Goal: Task Accomplishment & Management: Complete application form

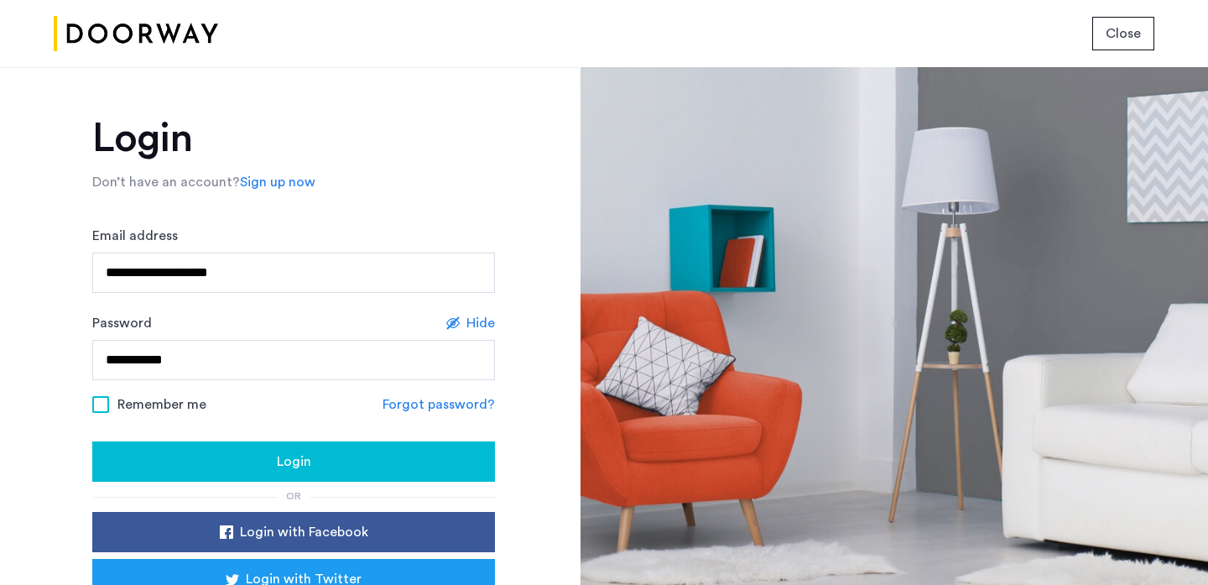
scroll to position [86, 0]
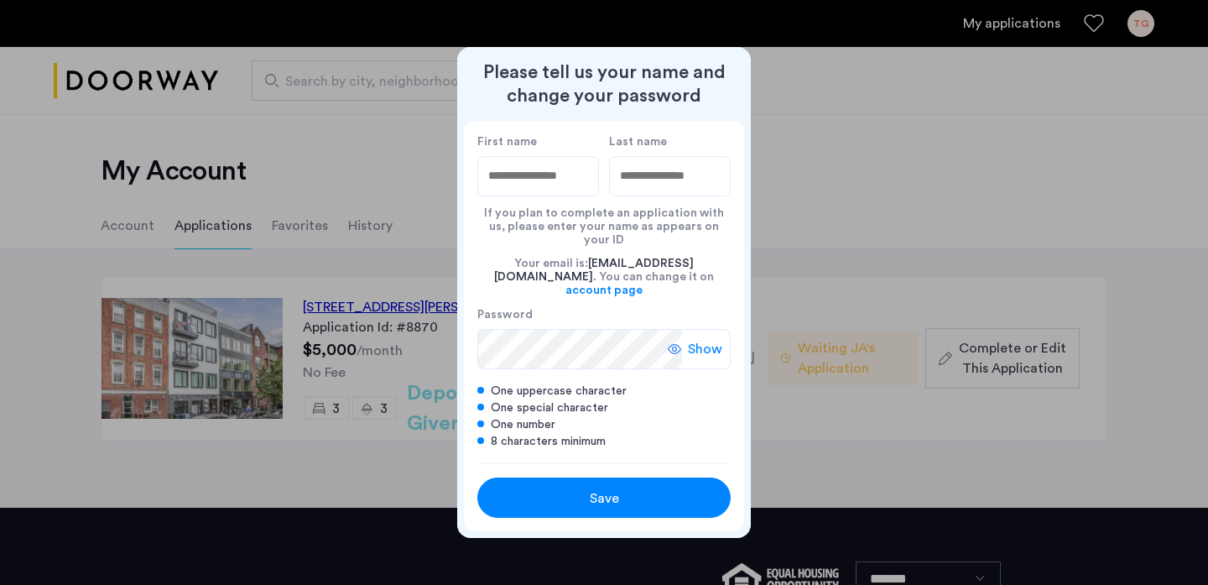
click at [393, 251] on div at bounding box center [604, 292] width 1208 height 585
type input "*******"
type input "******"
click at [685, 329] on div "Show" at bounding box center [699, 349] width 63 height 40
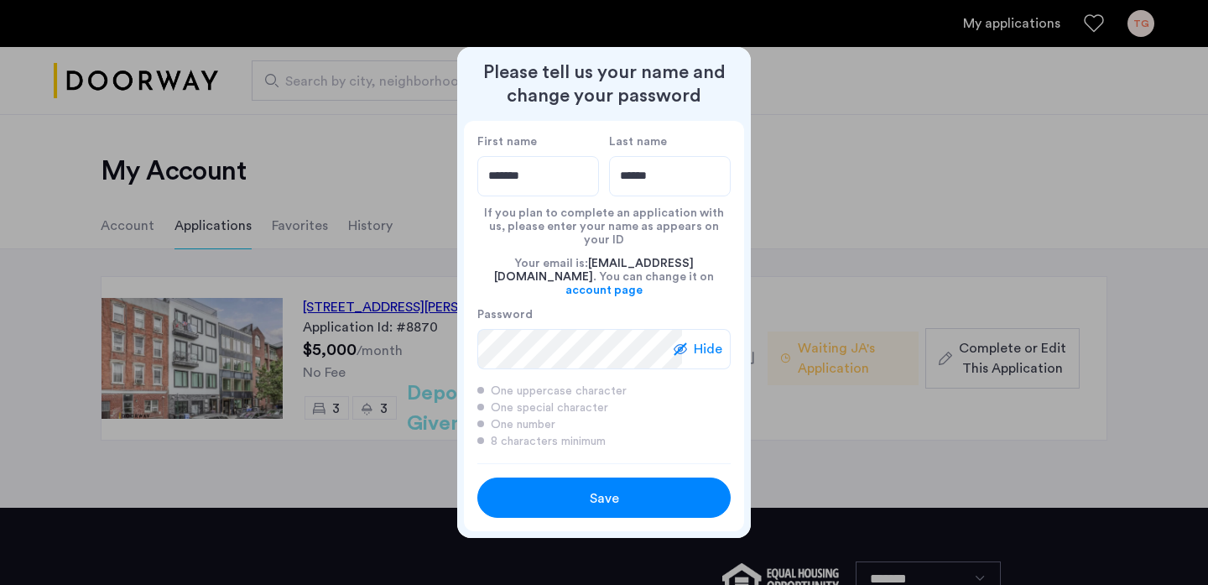
click at [527, 488] on div "Save" at bounding box center [604, 498] width 161 height 20
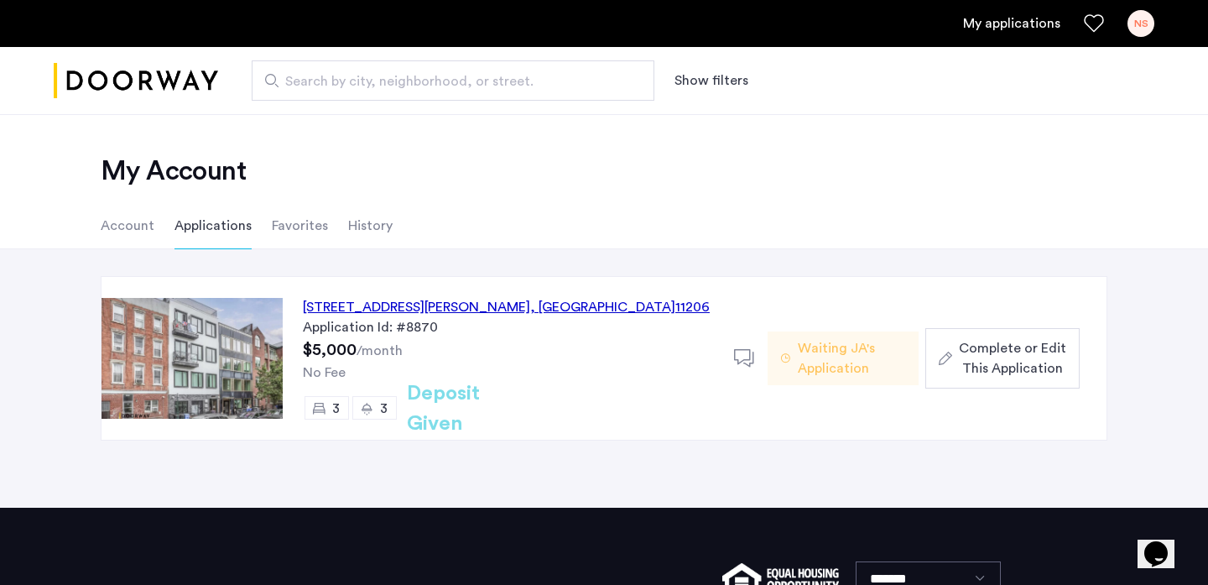
click at [980, 345] on span "Complete or Edit This Application" at bounding box center [1012, 358] width 107 height 40
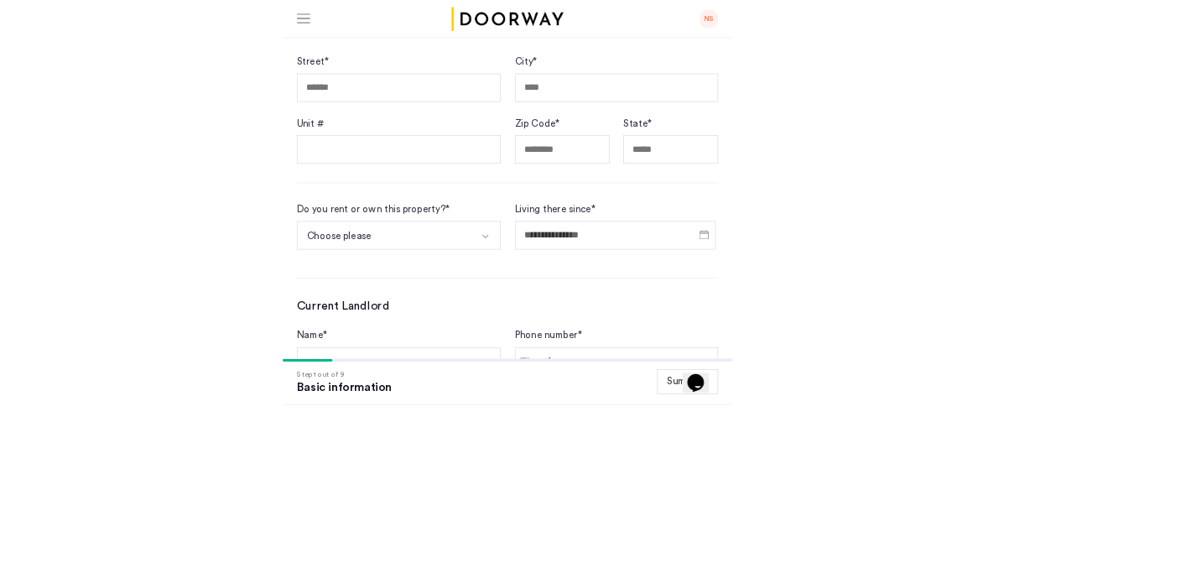
scroll to position [476, 0]
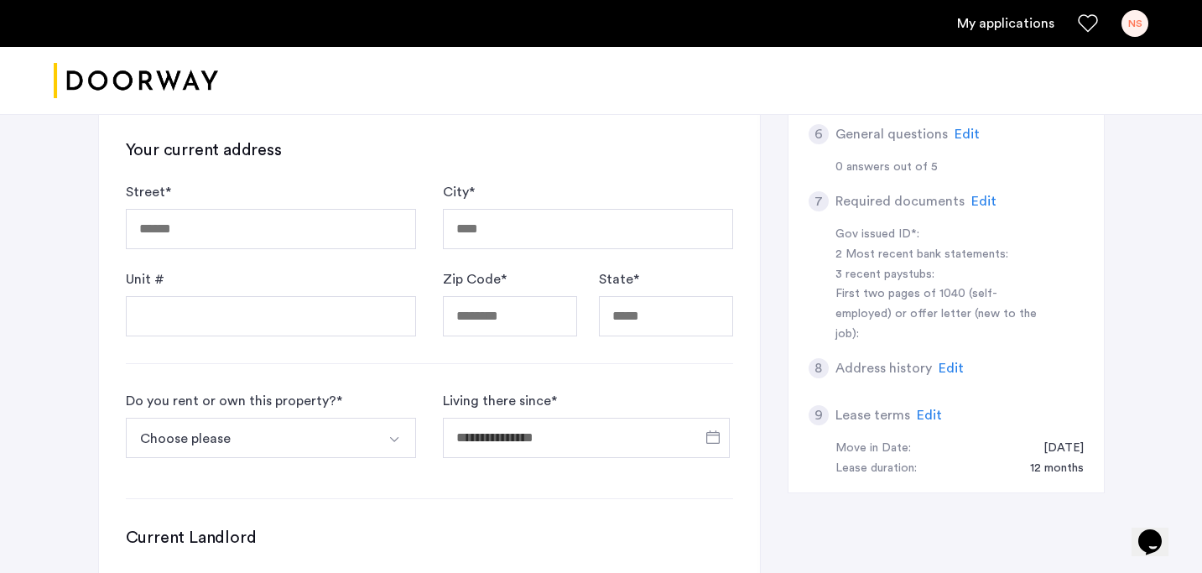
click at [1141, 292] on div "**********" at bounding box center [601, 255] width 1202 height 1235
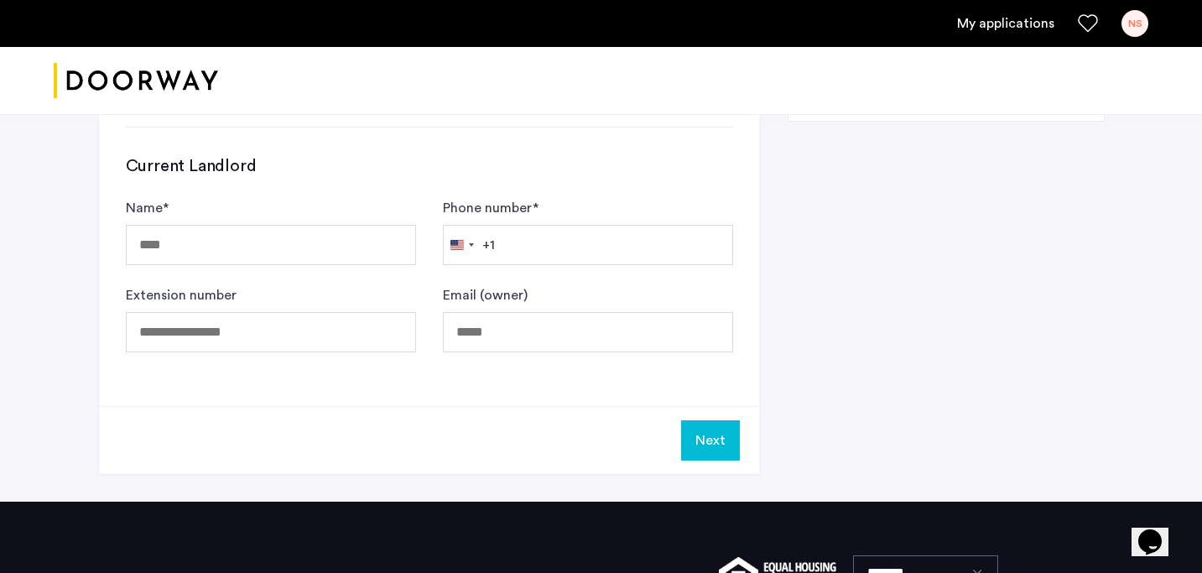
scroll to position [848, 0]
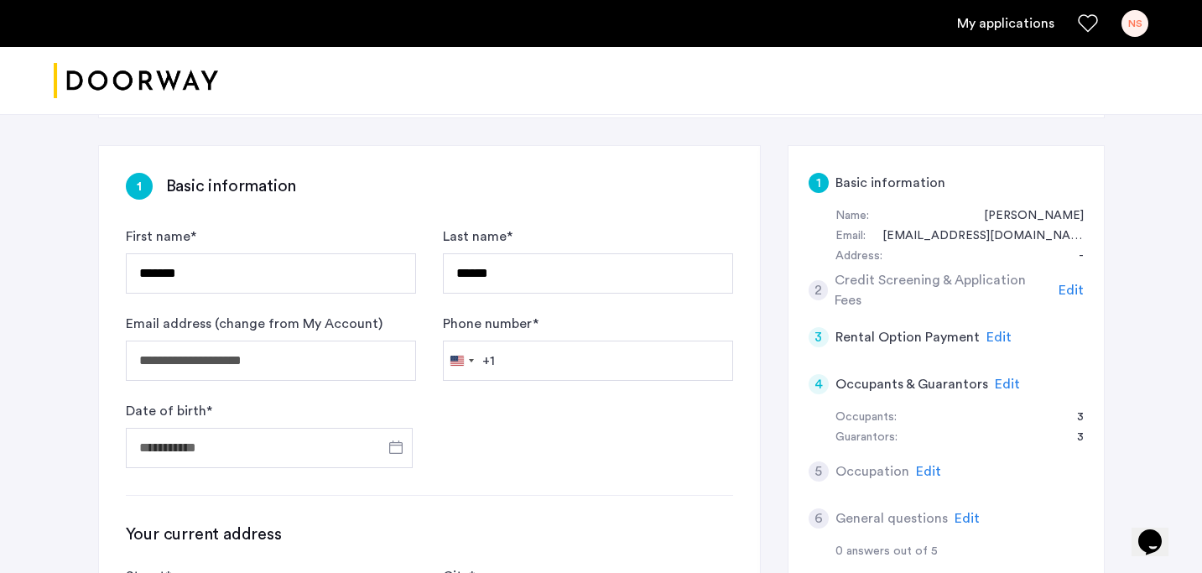
scroll to position [90, 0]
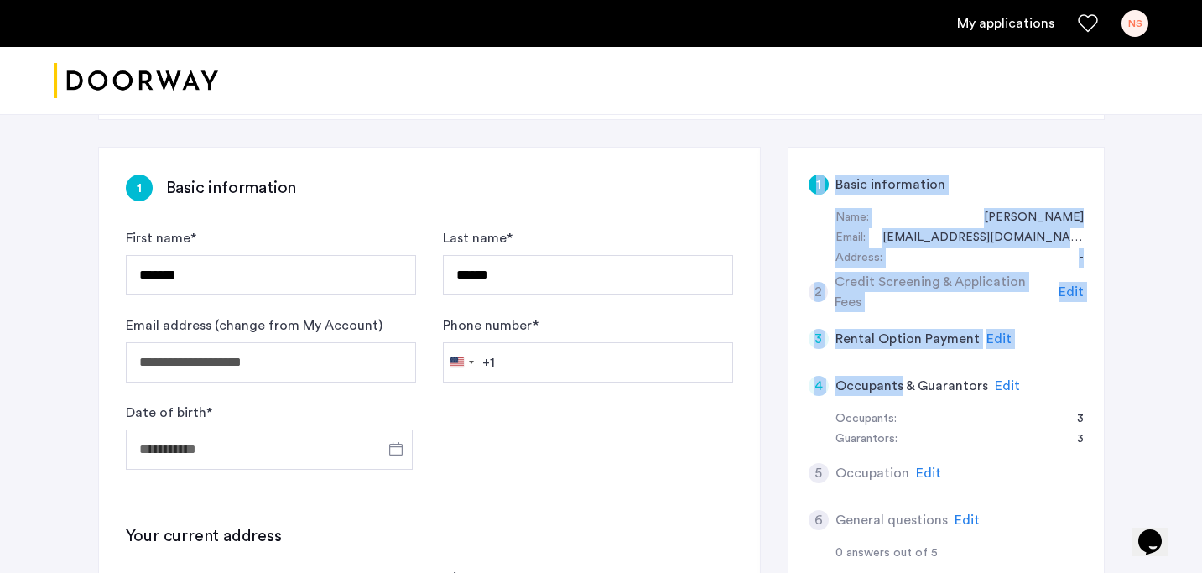
drag, startPoint x: 792, startPoint y: 164, endPoint x: 901, endPoint y: 378, distance: 240.2
click at [901, 378] on div "1 Basic information Name: [PERSON_NAME] Email: [EMAIL_ADDRESS][DOMAIN_NAME] Add…" at bounding box center [946, 513] width 317 height 733
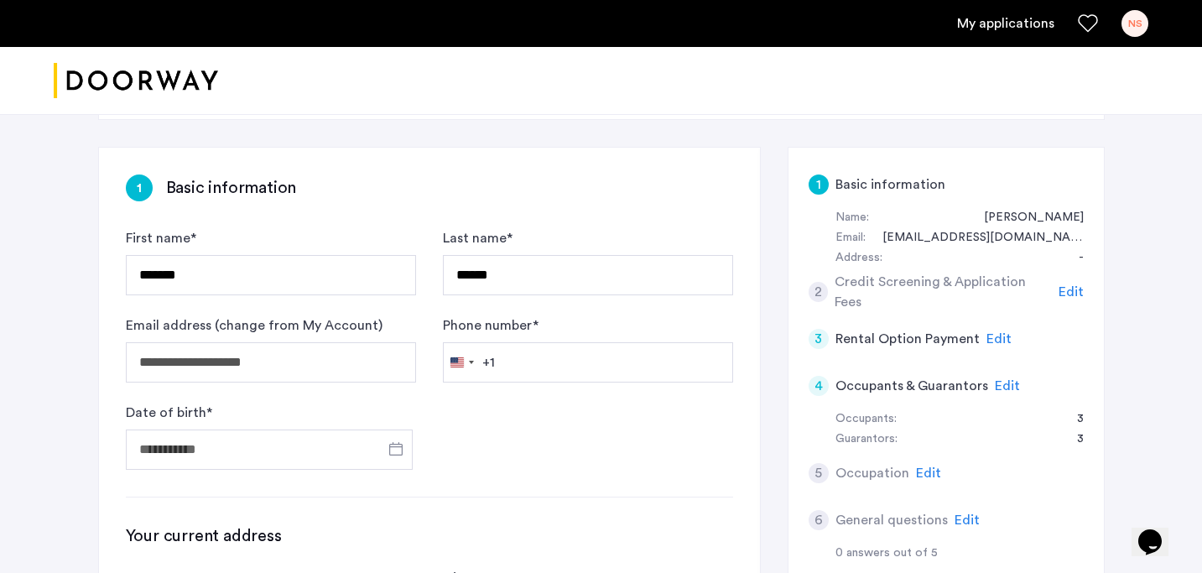
click at [903, 393] on h5 "Occupants & Guarantors" at bounding box center [912, 386] width 153 height 20
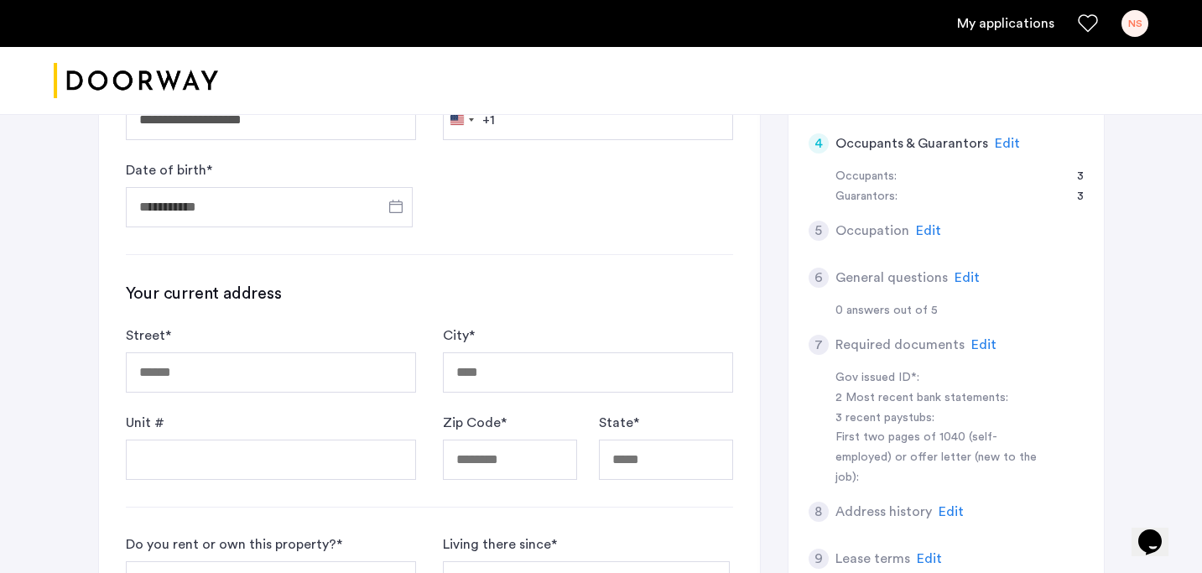
scroll to position [336, 0]
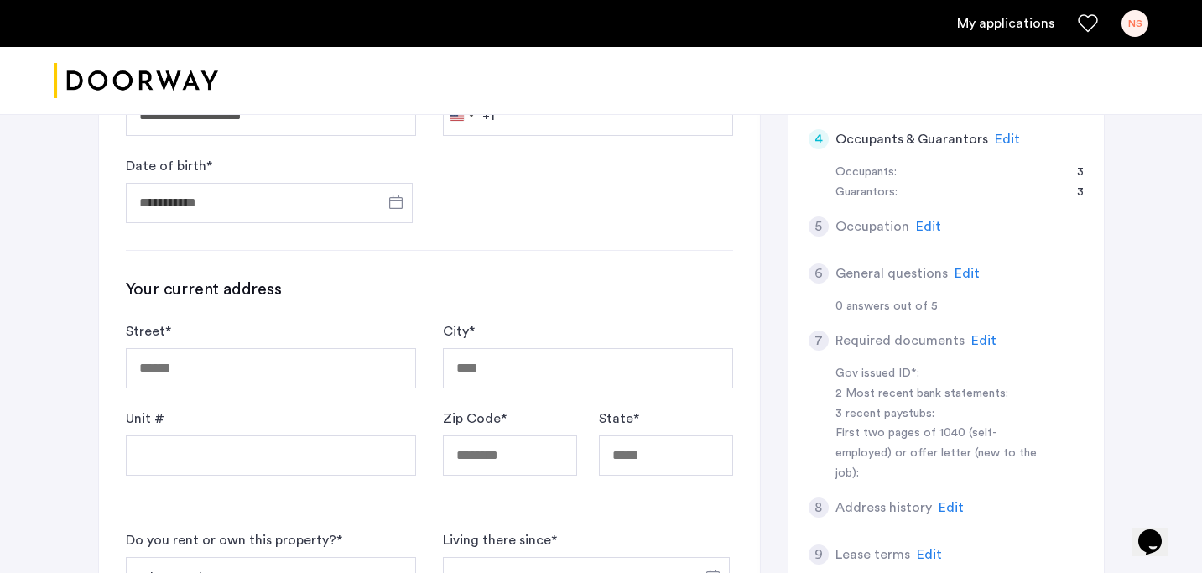
click at [903, 409] on div "3 recent paystubs:" at bounding box center [941, 414] width 211 height 20
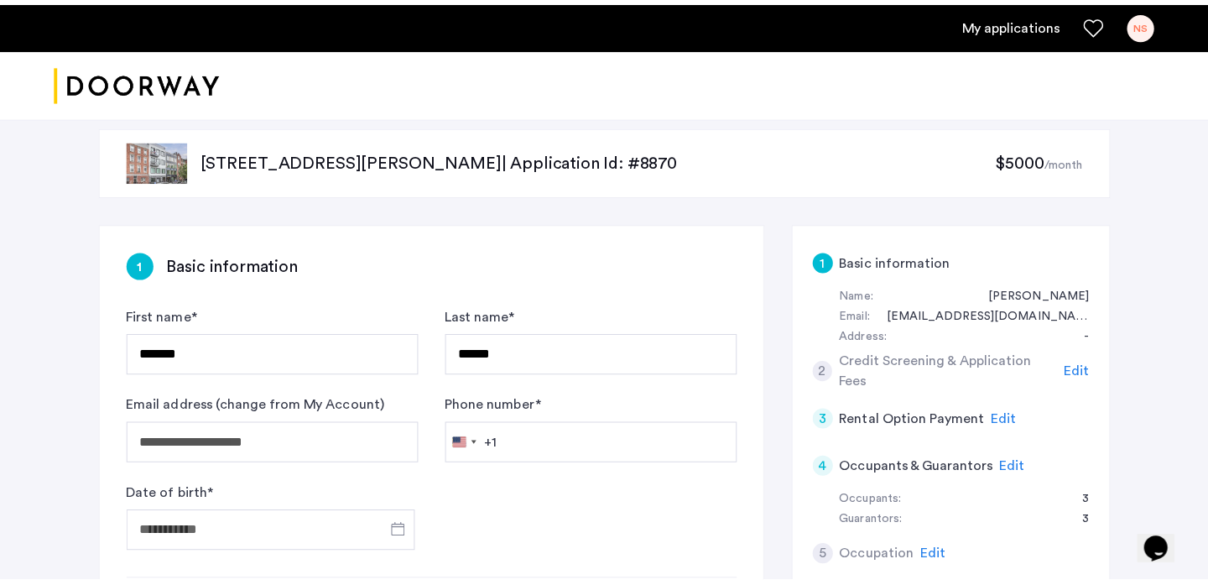
scroll to position [0, 0]
